Goal: Book appointment/travel/reservation

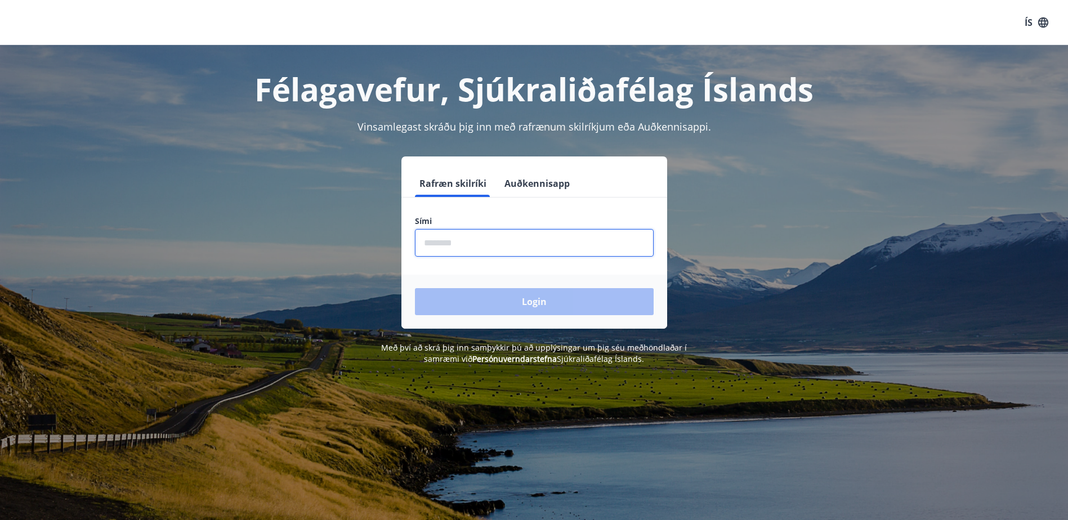
click at [486, 245] on input "phone" at bounding box center [534, 243] width 239 height 28
type input "********"
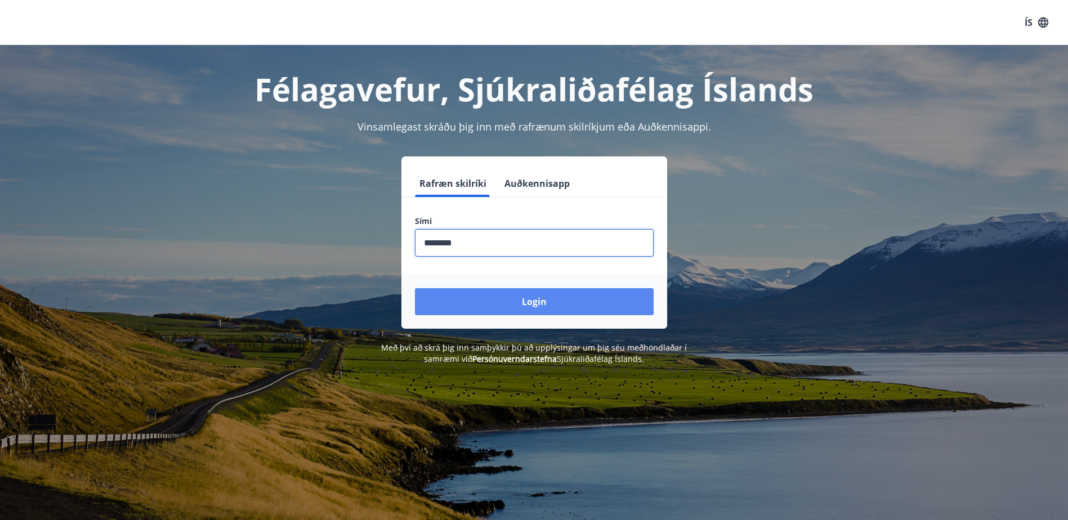
click at [545, 304] on button "Login" at bounding box center [534, 301] width 239 height 27
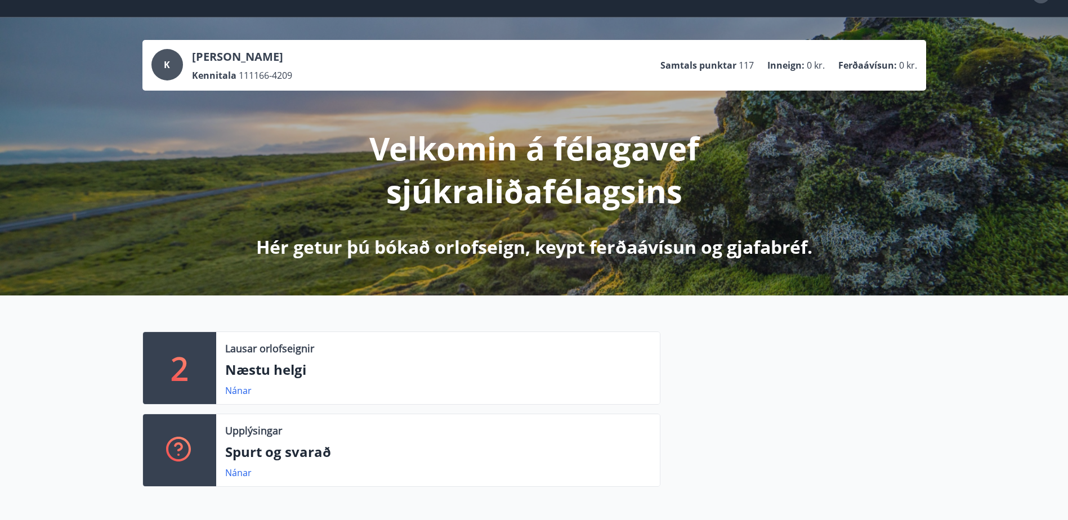
scroll to position [56, 0]
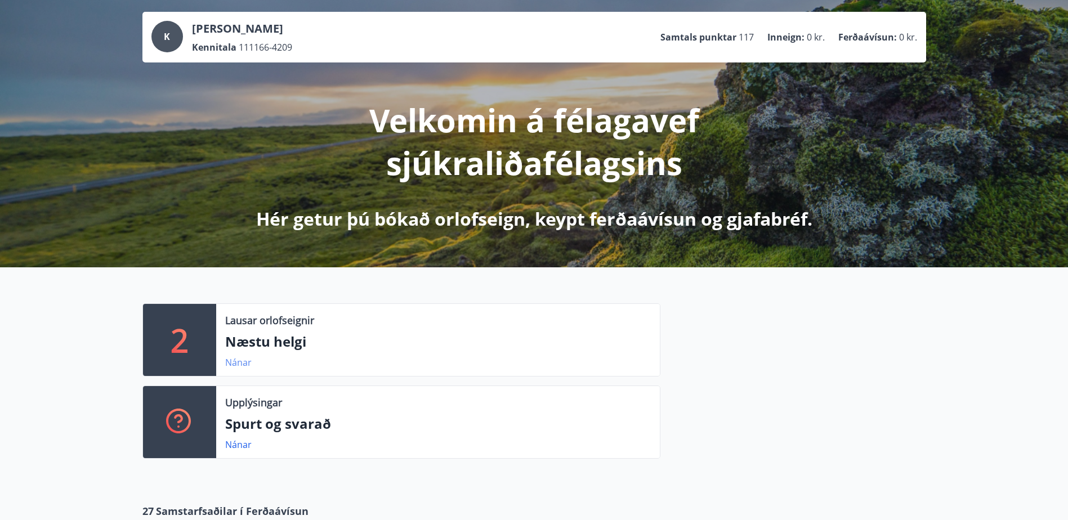
click at [241, 362] on link "Nánar" at bounding box center [238, 362] width 26 height 12
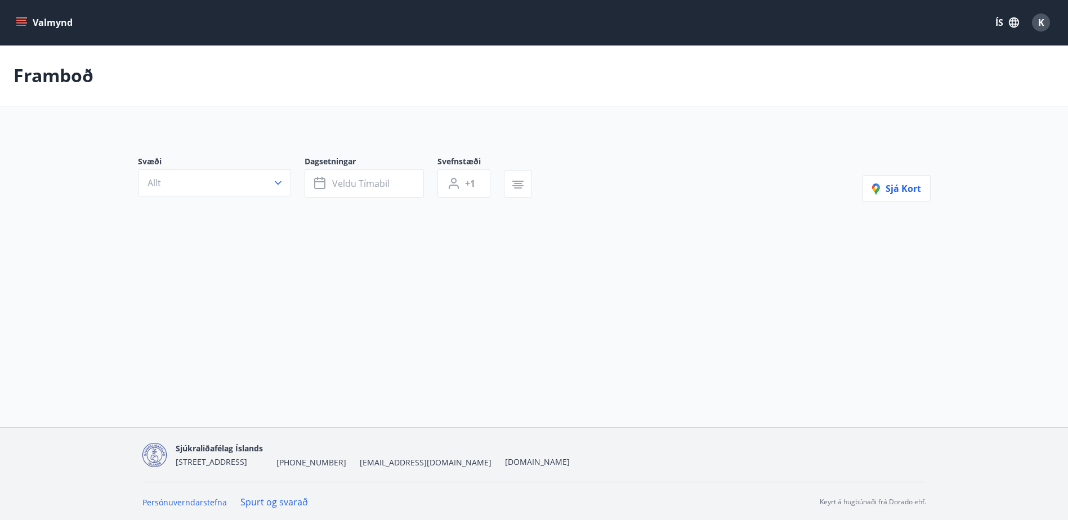
type input "*"
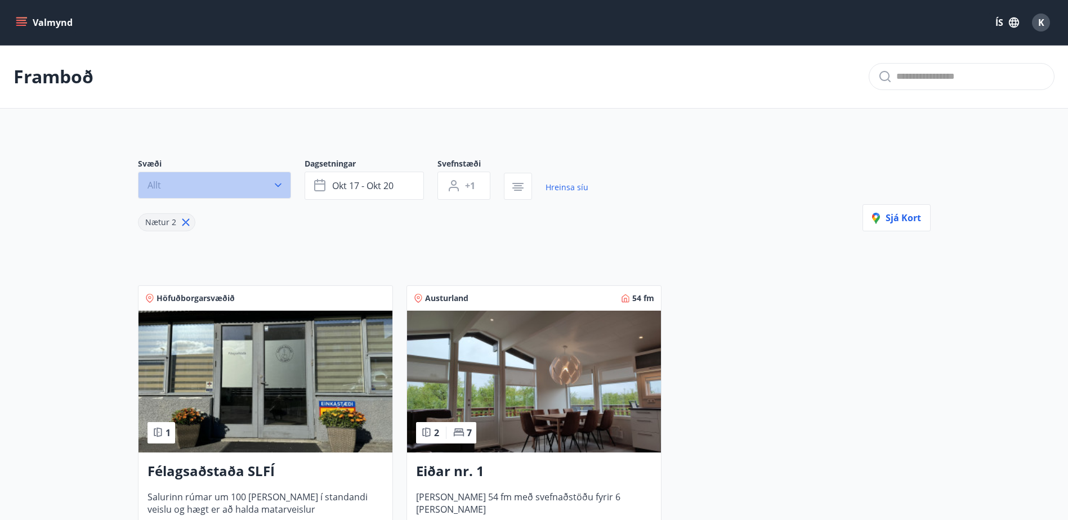
click at [275, 184] on icon "button" at bounding box center [278, 186] width 7 height 4
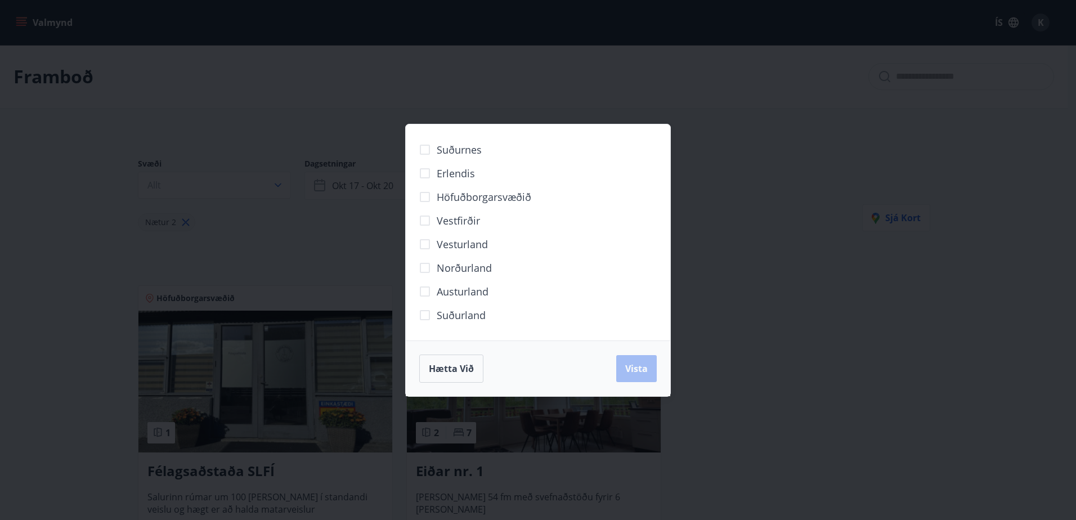
click at [415, 75] on div "Suðurnes Erlendis Höfuðborgarsvæðið [GEOGRAPHIC_DATA] [GEOGRAPHIC_DATA] [GEOGRA…" at bounding box center [538, 260] width 1076 height 520
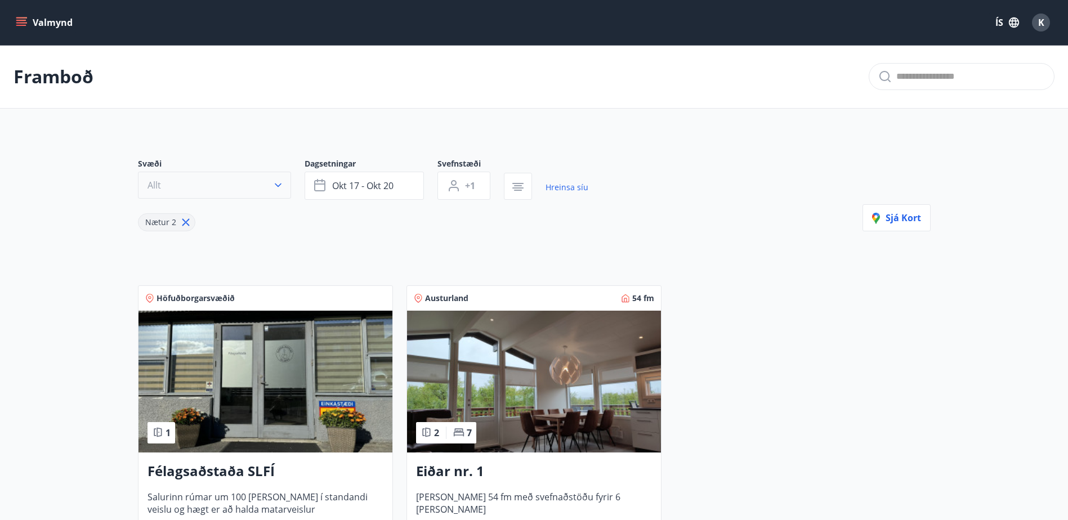
click at [275, 183] on icon "button" at bounding box center [277, 185] width 11 height 11
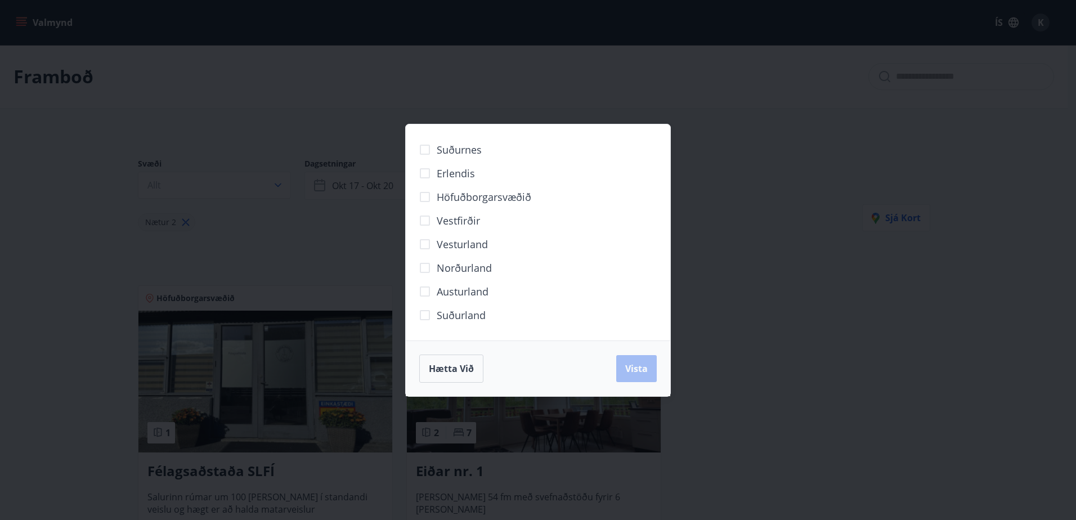
click at [460, 267] on span "Norðurland" at bounding box center [464, 268] width 55 height 15
click at [637, 361] on button "Vista" at bounding box center [636, 368] width 41 height 27
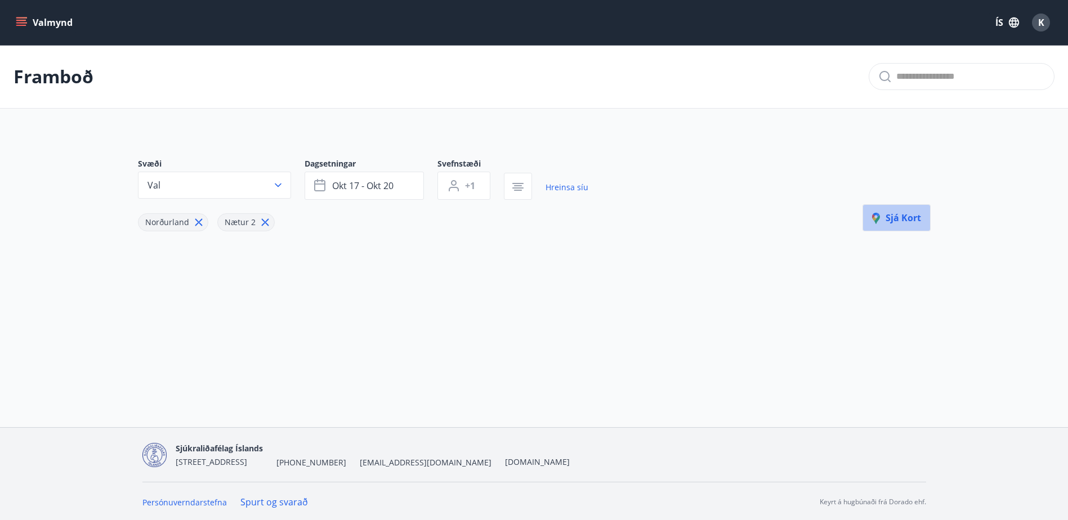
click at [889, 219] on span "Sjá kort" at bounding box center [896, 218] width 49 height 12
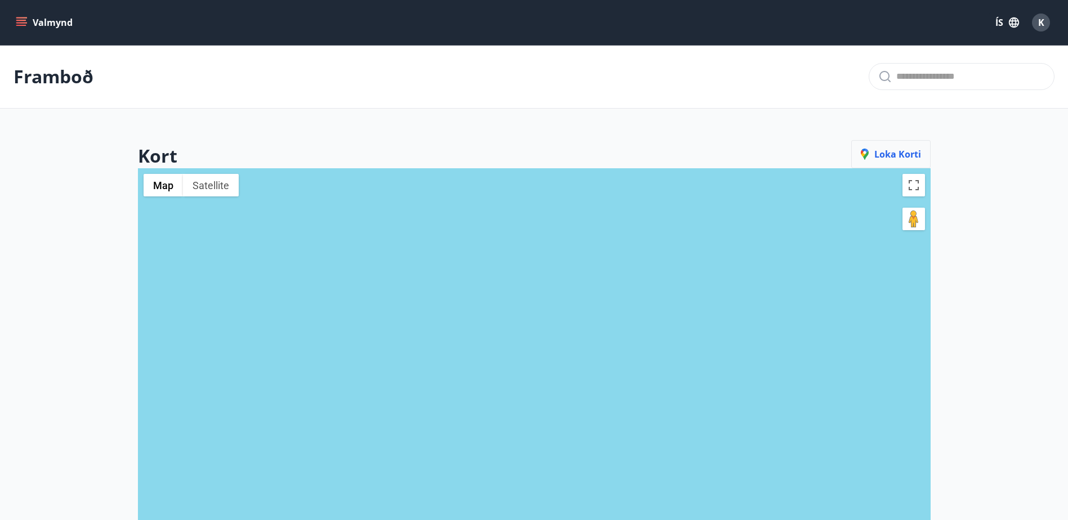
click at [902, 156] on span "Loka korti" at bounding box center [891, 154] width 60 height 12
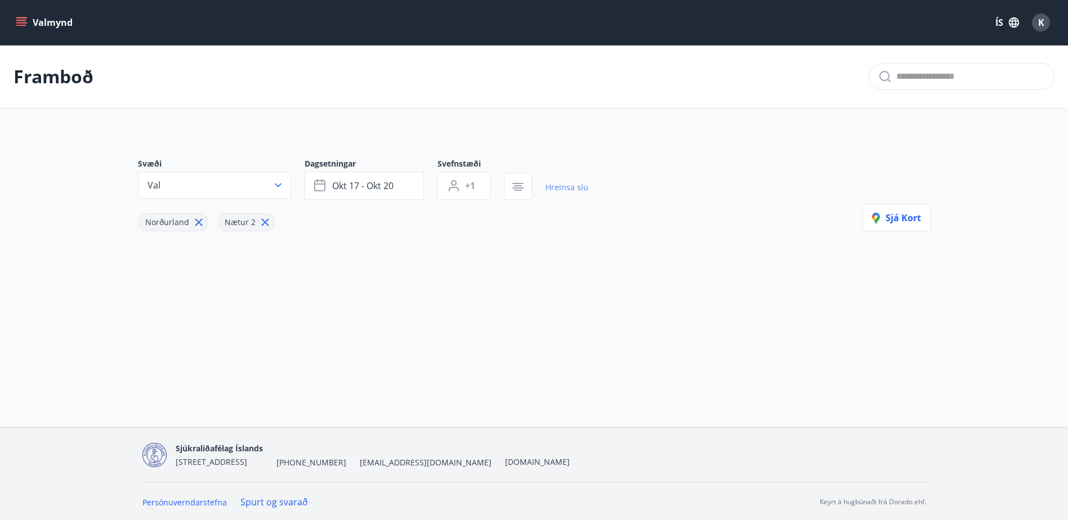
click at [553, 191] on link "Hreinsa síu" at bounding box center [566, 187] width 43 height 25
type input "*"
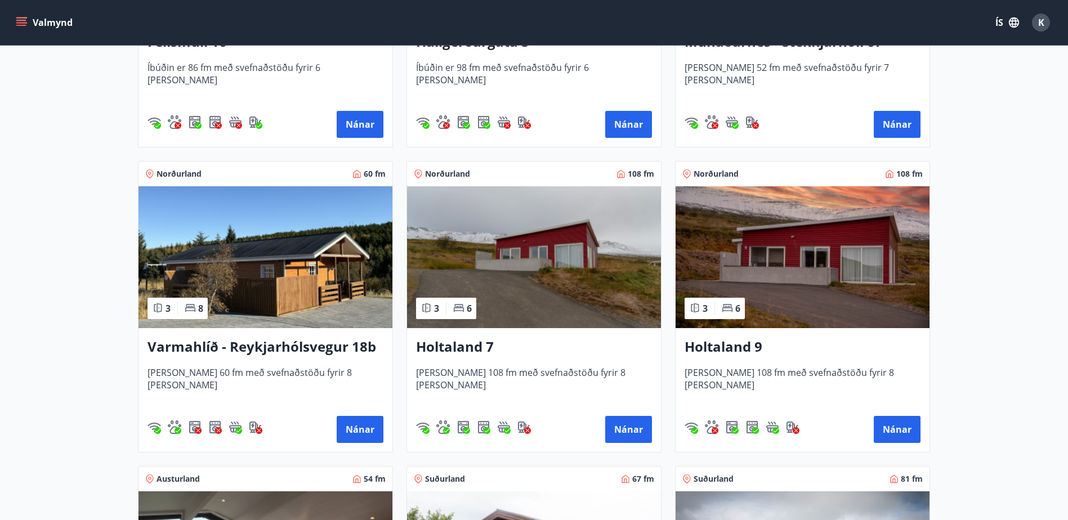
scroll to position [1013, 0]
click at [892, 434] on button "Nánar" at bounding box center [897, 428] width 47 height 27
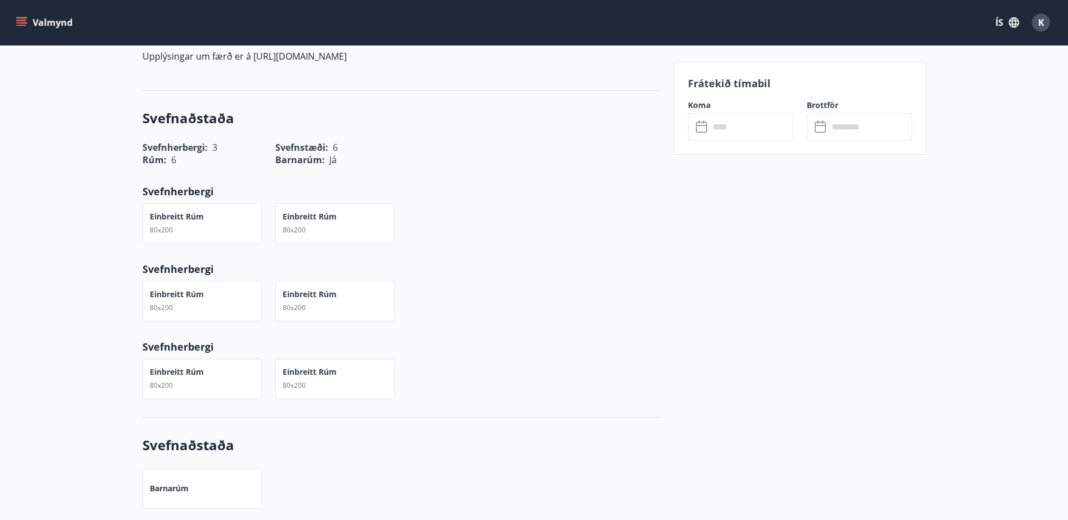
scroll to position [507, 0]
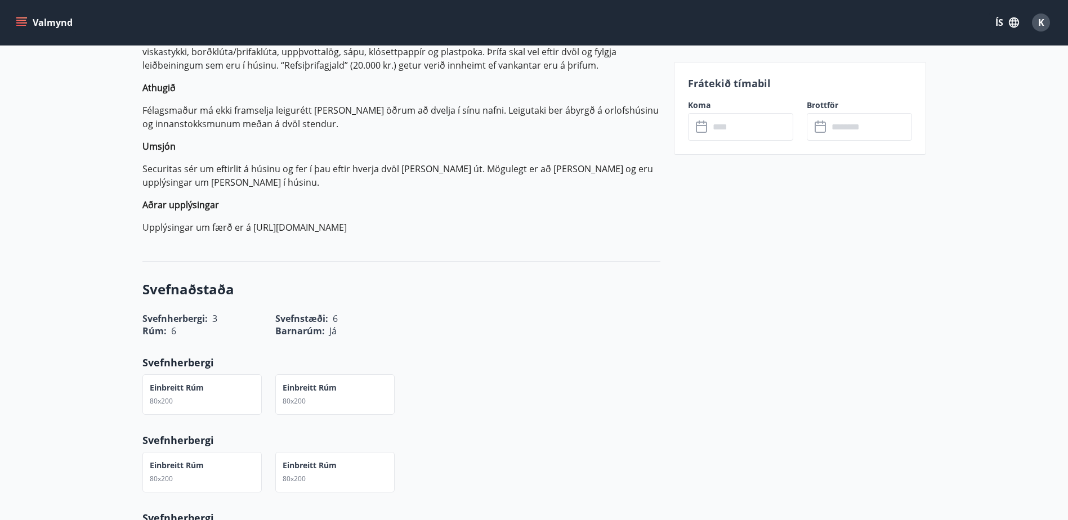
click at [698, 129] on icon at bounding box center [703, 127] width 14 height 14
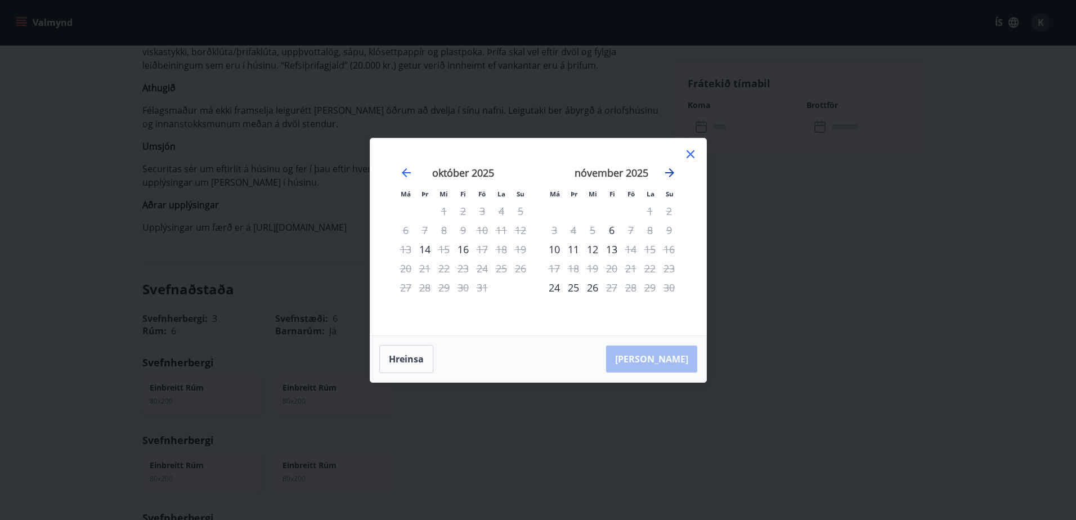
click at [670, 174] on icon "Move forward to switch to the next month." at bounding box center [670, 173] width 14 height 14
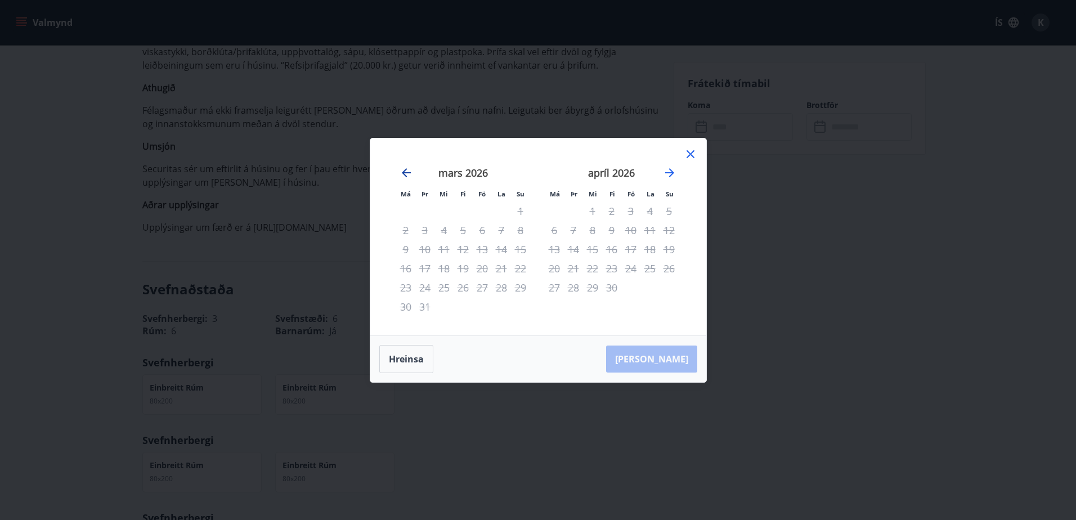
click at [401, 173] on icon "Move backward to switch to the previous month." at bounding box center [407, 173] width 14 height 14
click at [690, 153] on icon at bounding box center [691, 154] width 8 height 8
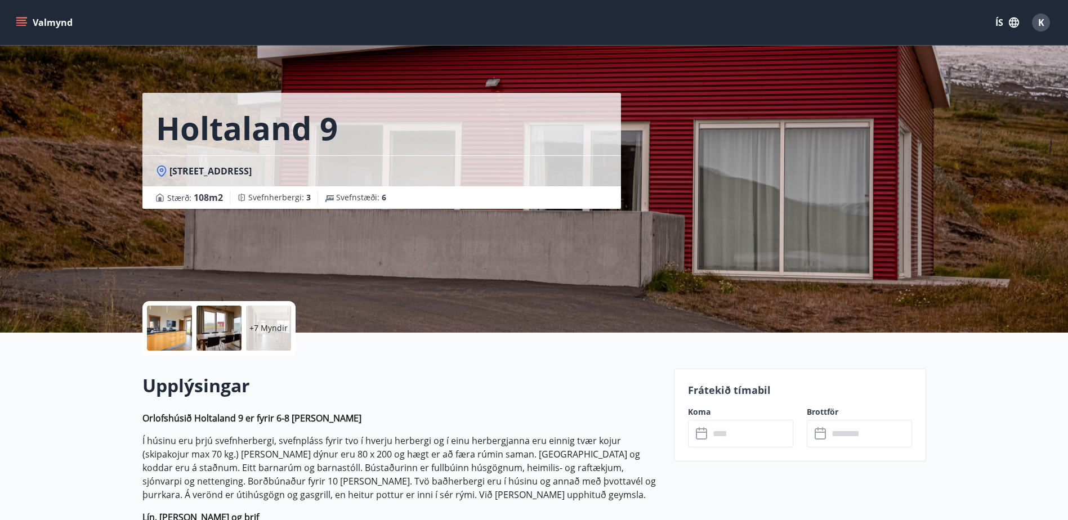
scroll to position [0, 0]
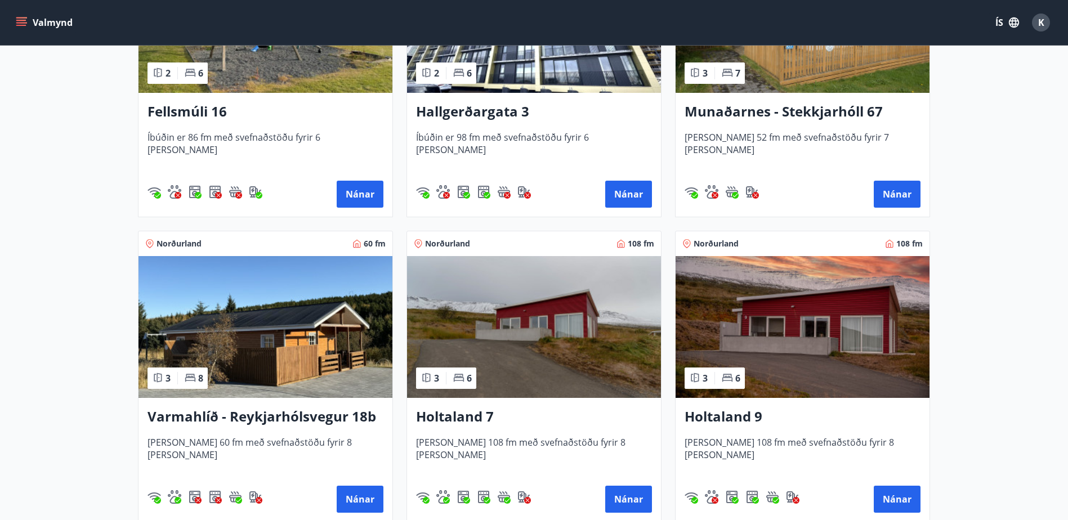
scroll to position [957, 0]
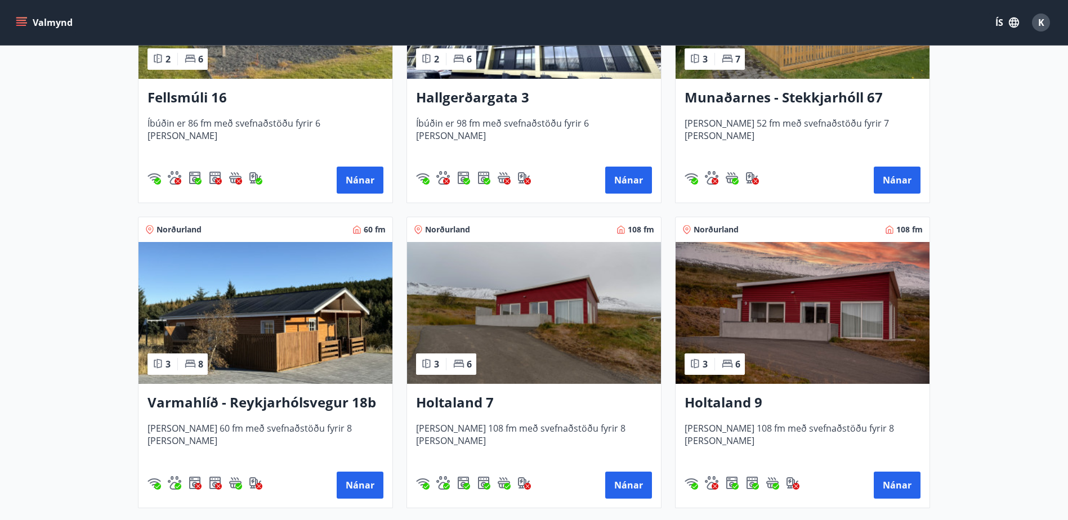
click at [704, 403] on h3 "Holtaland 9" at bounding box center [803, 403] width 236 height 20
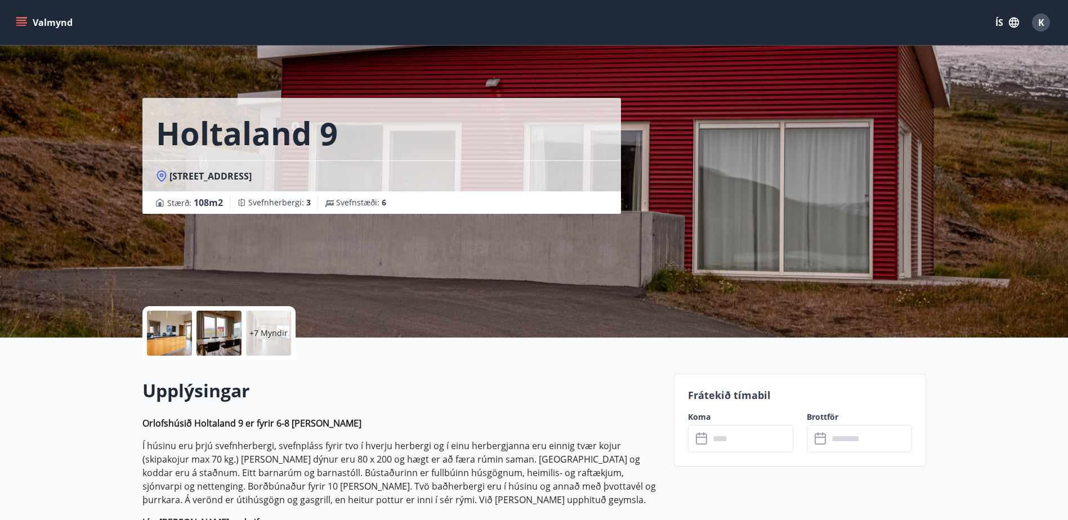
click at [698, 446] on div "​ ​" at bounding box center [740, 439] width 105 height 28
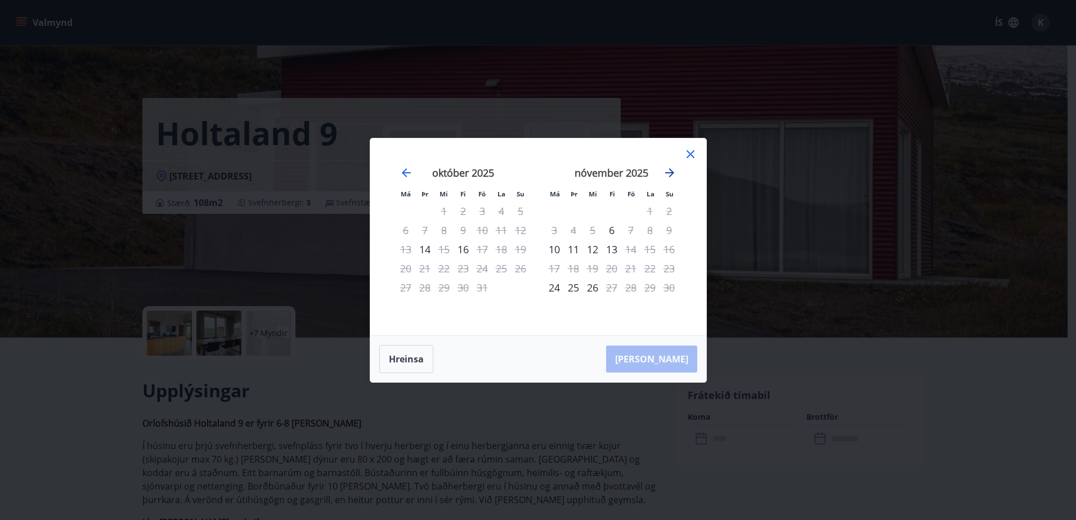
click at [673, 174] on icon "Move forward to switch to the next month." at bounding box center [670, 173] width 14 height 14
click at [402, 170] on icon "Move backward to switch to the previous month." at bounding box center [407, 173] width 14 height 14
click at [700, 154] on div "Má Þr Mi Fi Fö La Su Má Þr Mi Fi Fö La Su [DATE] 1 2 3 4 5 6 7 8 9 10 11 12 13 …" at bounding box center [538, 236] width 336 height 197
click at [685, 153] on icon at bounding box center [691, 154] width 14 height 14
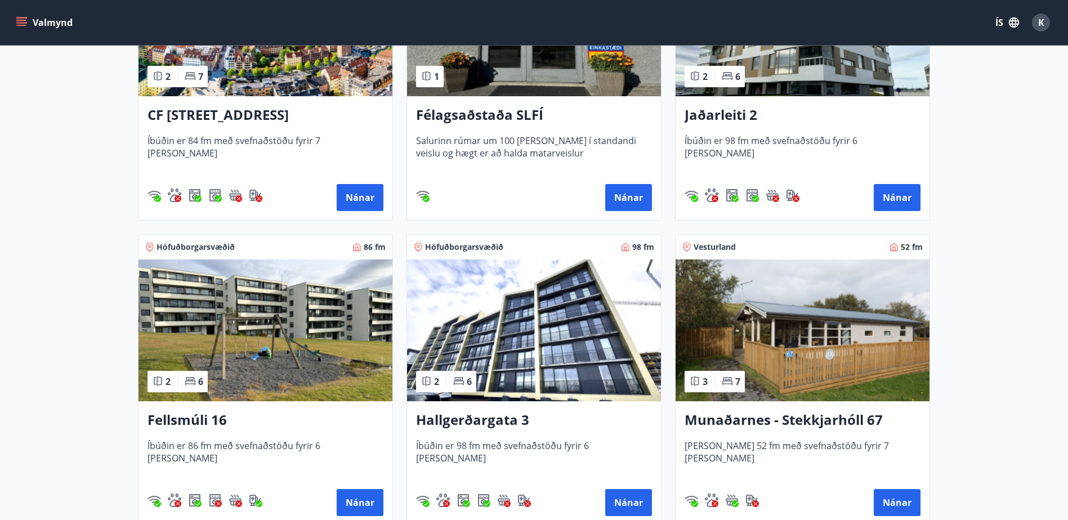
scroll to position [788, 0]
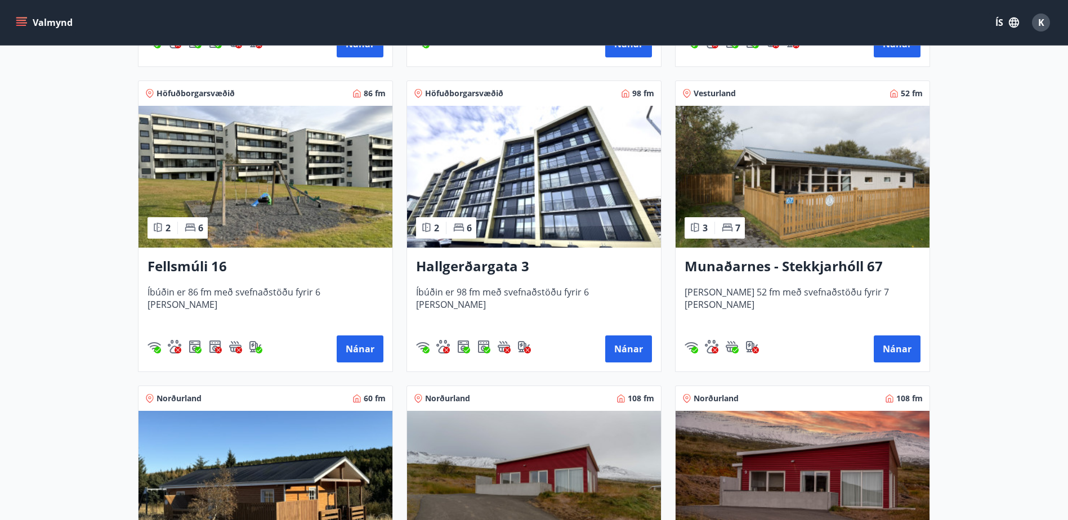
click at [532, 464] on img at bounding box center [534, 482] width 254 height 142
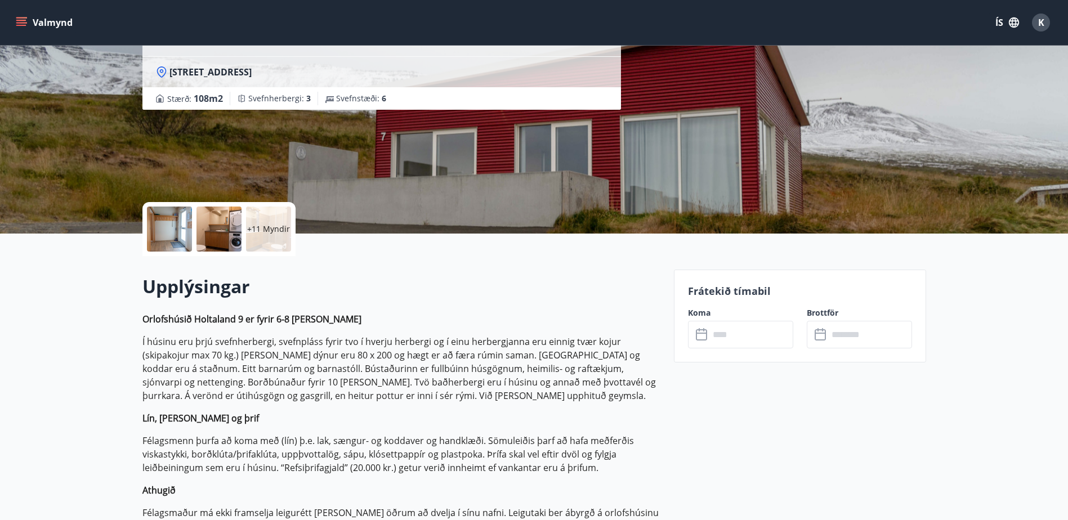
scroll to position [281, 0]
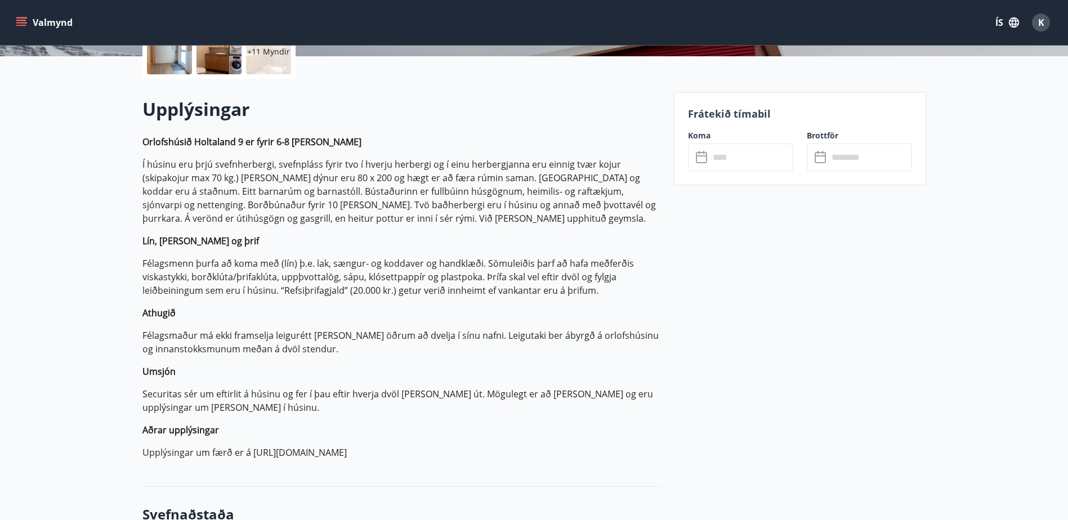
click at [701, 157] on icon at bounding box center [703, 158] width 14 height 14
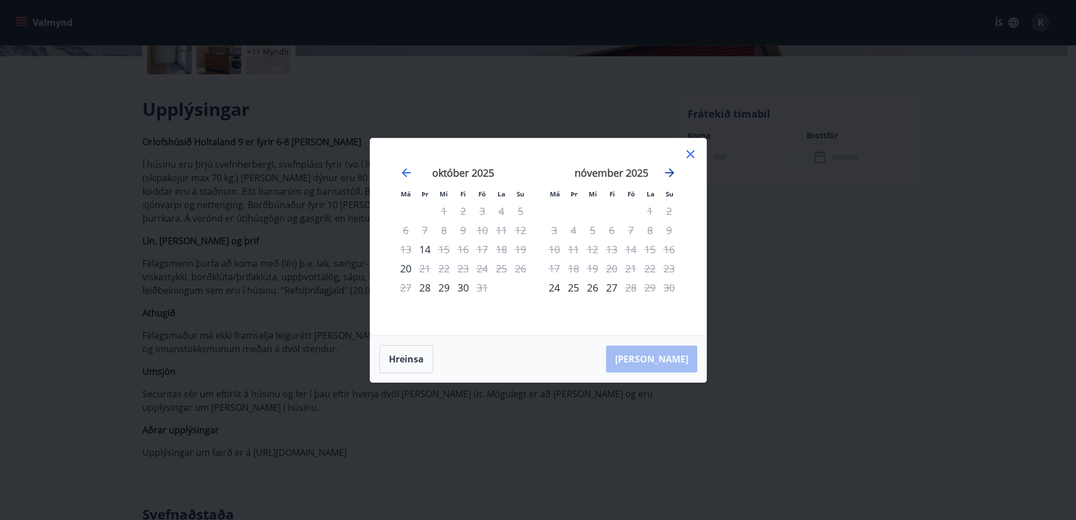
click at [675, 175] on icon "Move forward to switch to the next month." at bounding box center [670, 173] width 14 height 14
click at [406, 175] on icon "Move backward to switch to the previous month." at bounding box center [407, 173] width 14 height 14
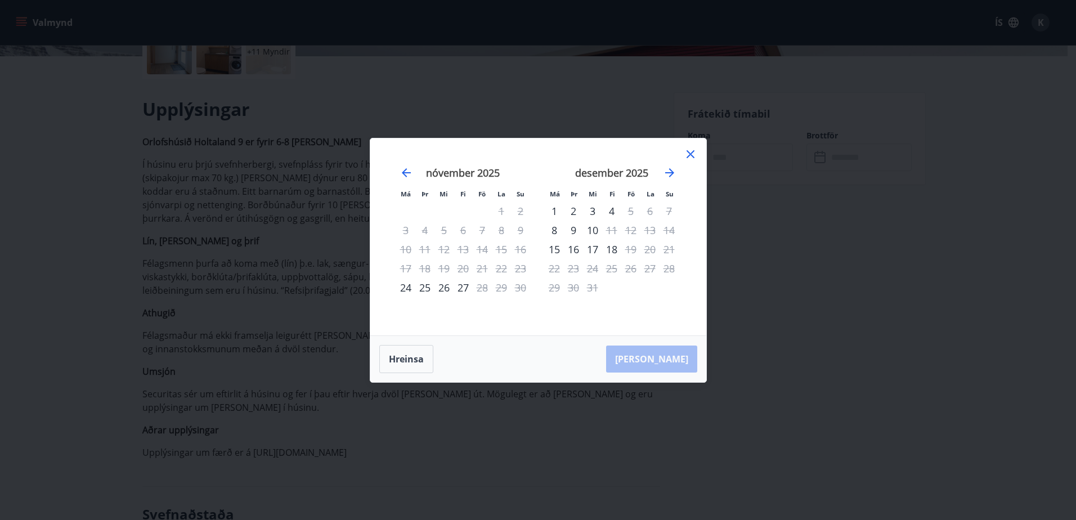
click at [688, 151] on icon at bounding box center [691, 154] width 8 height 8
